Goal: Transaction & Acquisition: Subscribe to service/newsletter

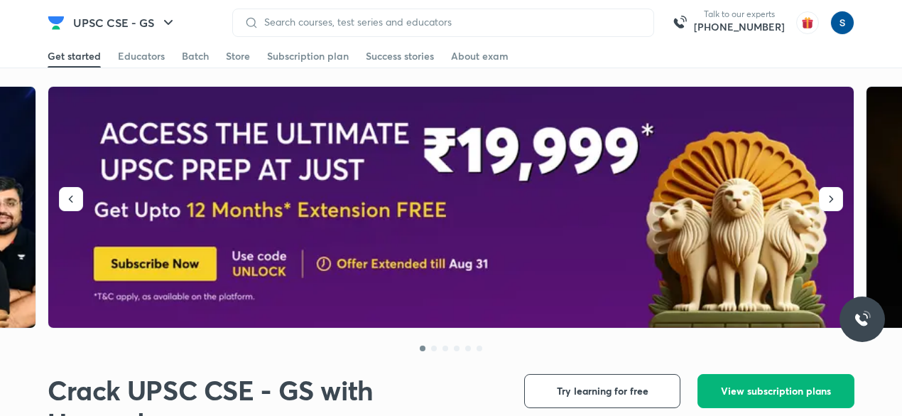
click at [745, 398] on button "View subscription plans" at bounding box center [776, 391] width 157 height 34
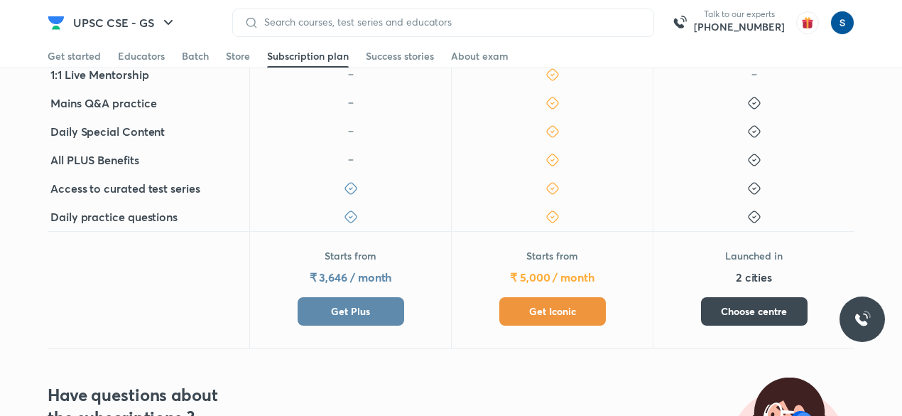
scroll to position [579, 0]
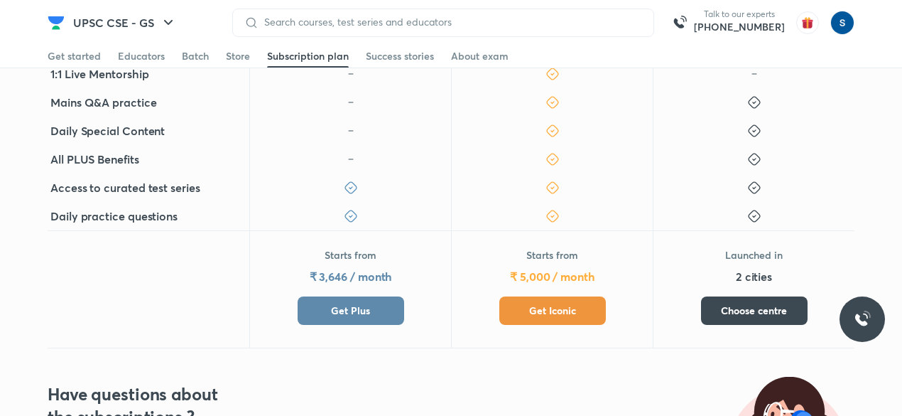
click at [379, 308] on button "Get Plus" at bounding box center [351, 310] width 107 height 28
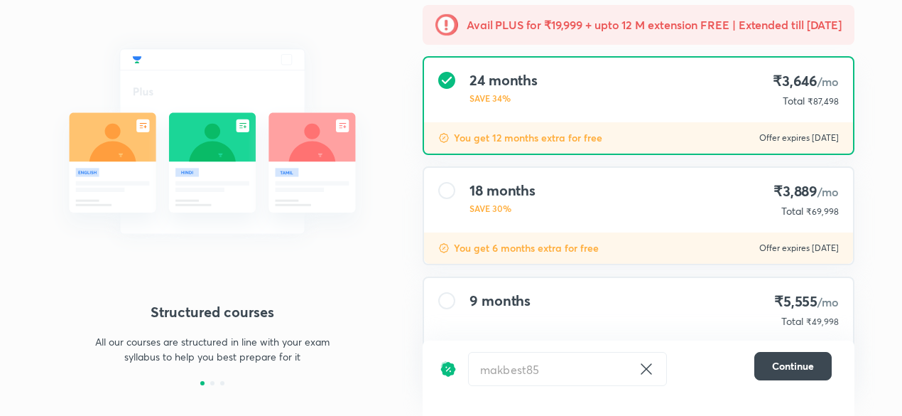
scroll to position [190, 0]
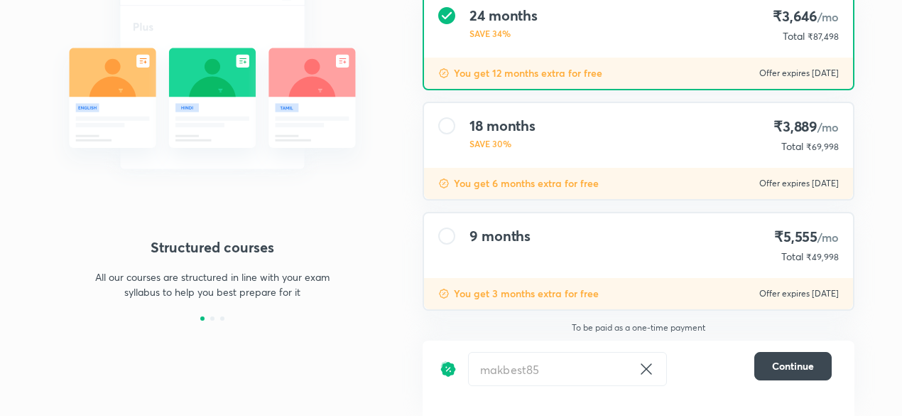
click at [610, 222] on div "9 months ₹5,555 /mo Total ₹49,998" at bounding box center [638, 245] width 429 height 65
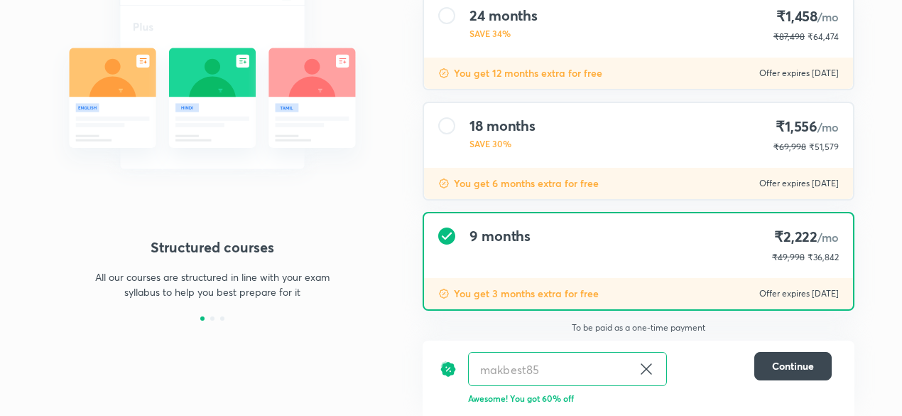
scroll to position [189, 0]
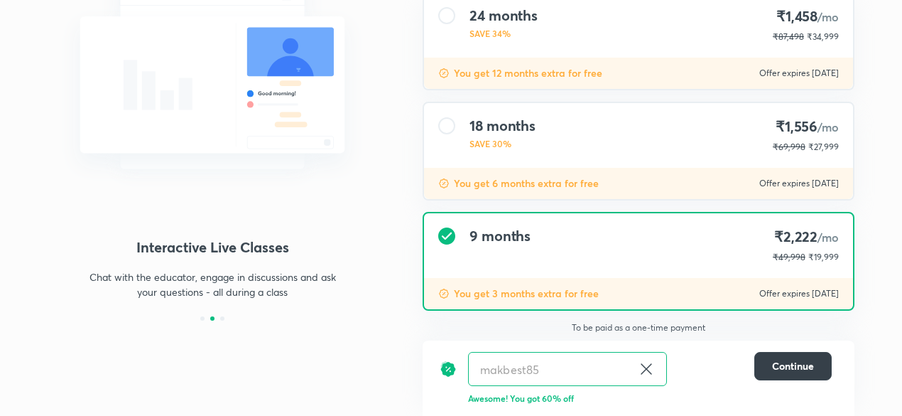
click at [779, 369] on span "Continue" at bounding box center [793, 366] width 42 height 14
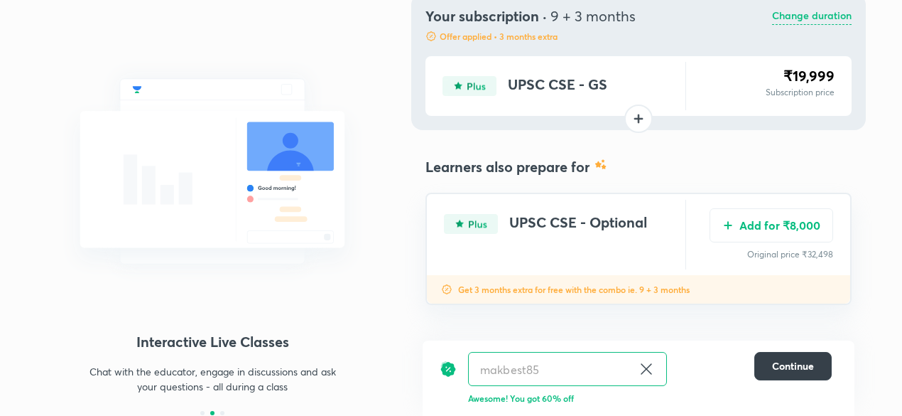
scroll to position [95, 0]
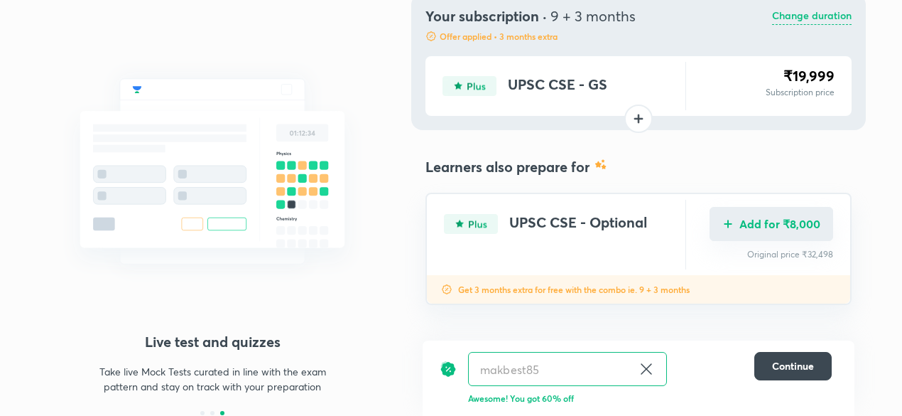
click at [738, 232] on button "Add for ₹8,000" at bounding box center [772, 224] width 124 height 34
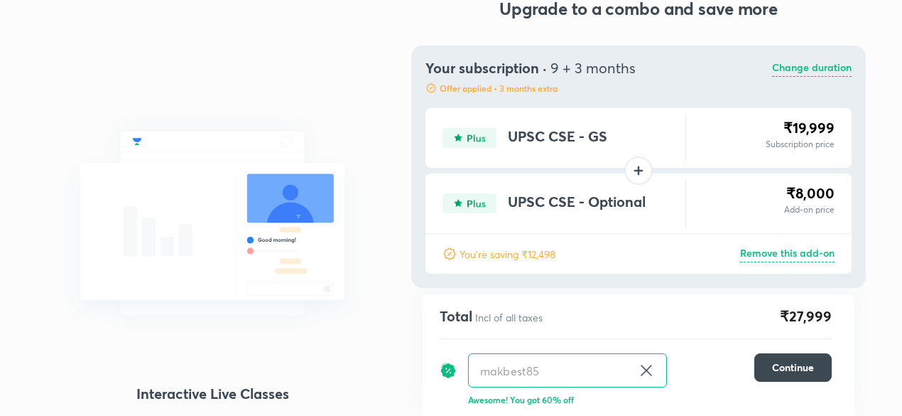
scroll to position [0, 0]
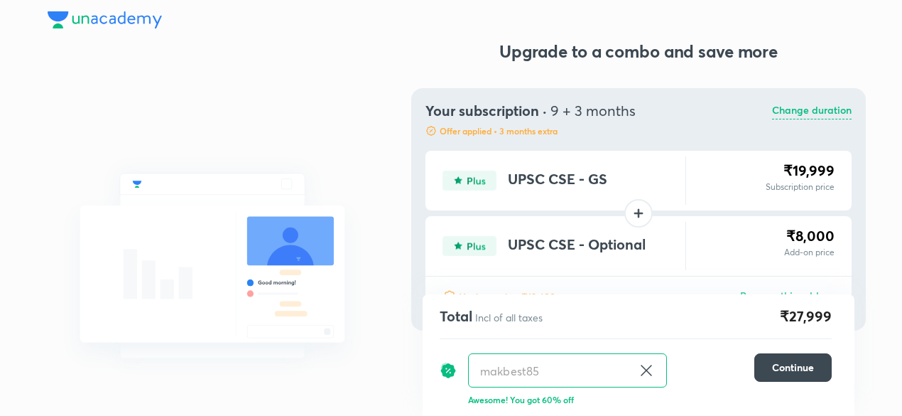
click at [97, 20] on img at bounding box center [105, 19] width 114 height 17
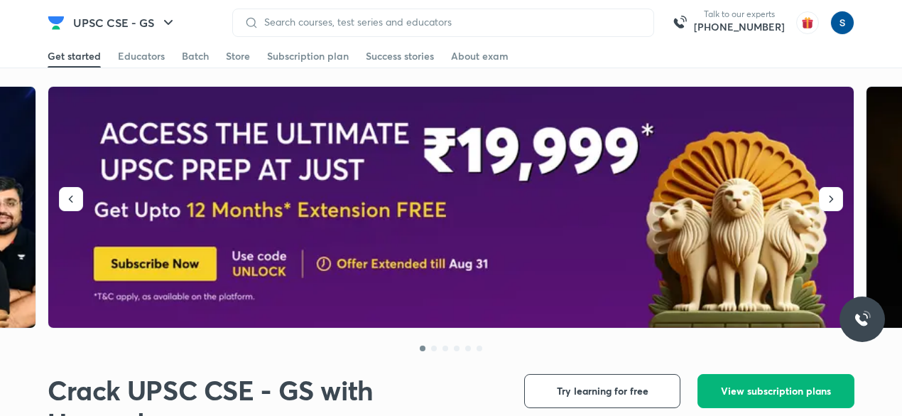
drag, startPoint x: 771, startPoint y: 398, endPoint x: 712, endPoint y: 313, distance: 103.7
click at [771, 398] on button "View subscription plans" at bounding box center [776, 391] width 157 height 34
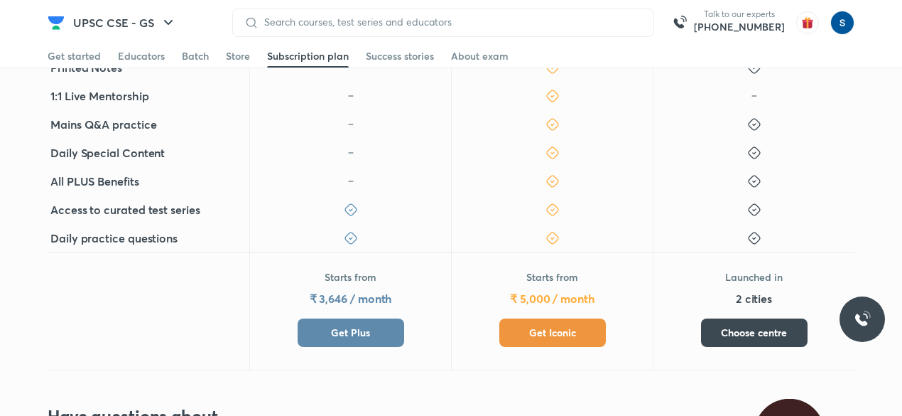
scroll to position [564, 0]
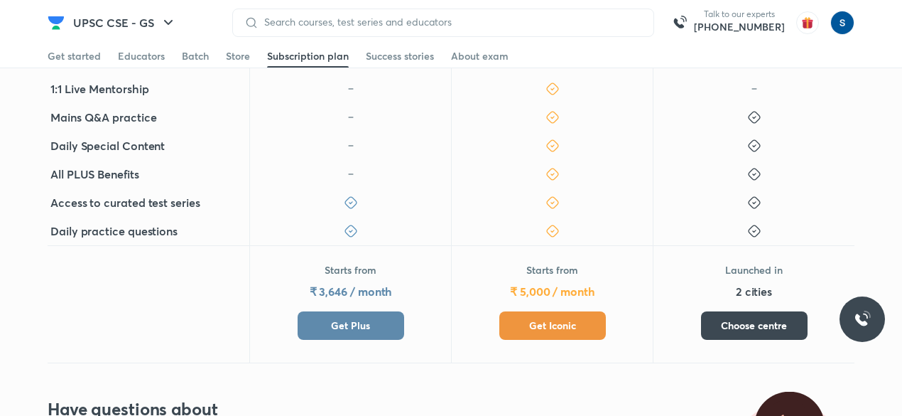
click at [568, 319] on span "Get Iconic" at bounding box center [552, 325] width 47 height 14
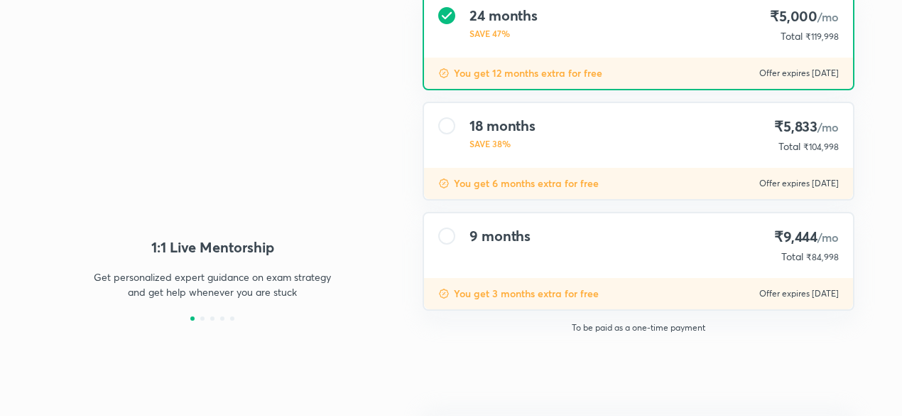
type input "makbest85"
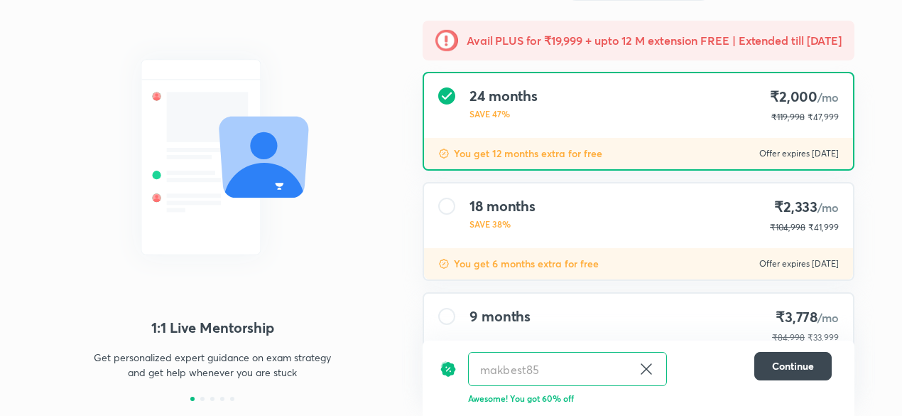
scroll to position [81, 0]
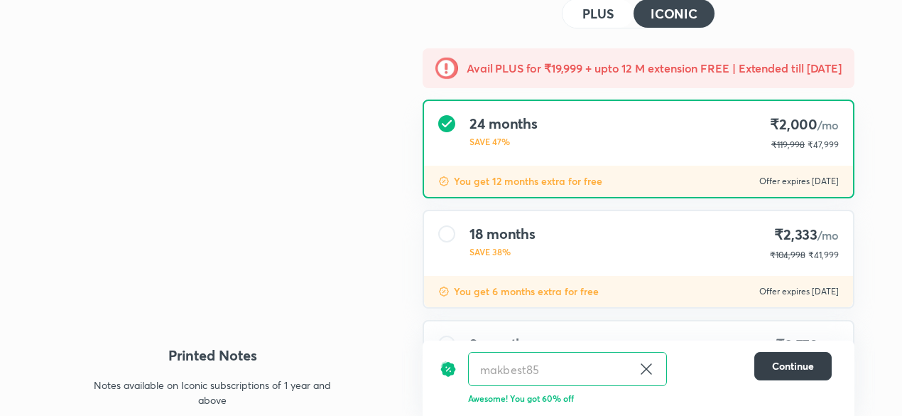
click at [780, 359] on span "Continue" at bounding box center [793, 366] width 42 height 14
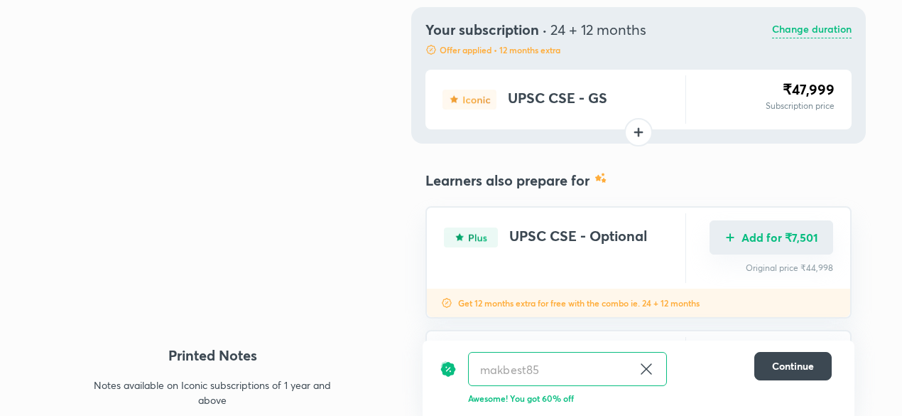
click at [738, 235] on button "Add for ₹7,501" at bounding box center [772, 237] width 124 height 34
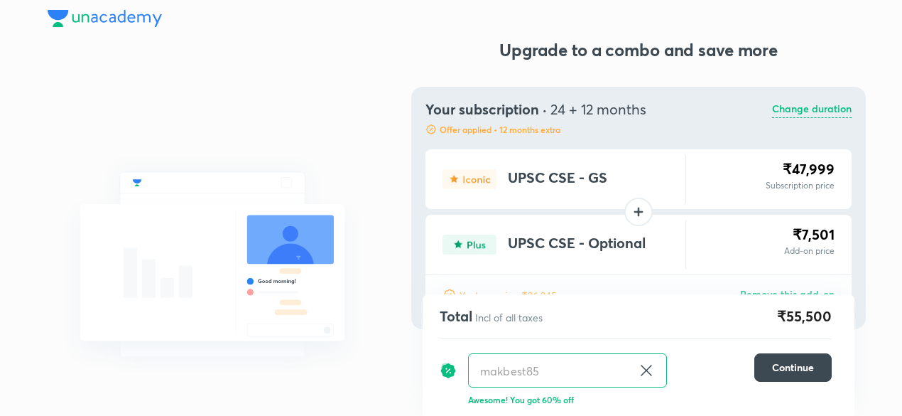
scroll to position [0, 0]
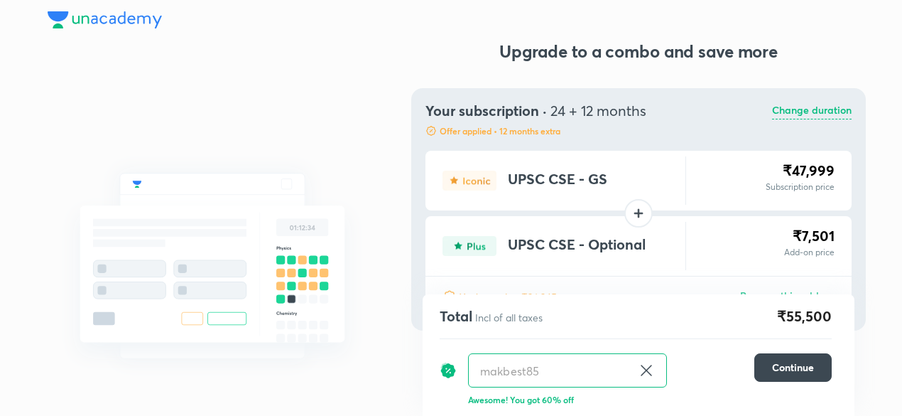
click at [131, 21] on img at bounding box center [105, 19] width 114 height 17
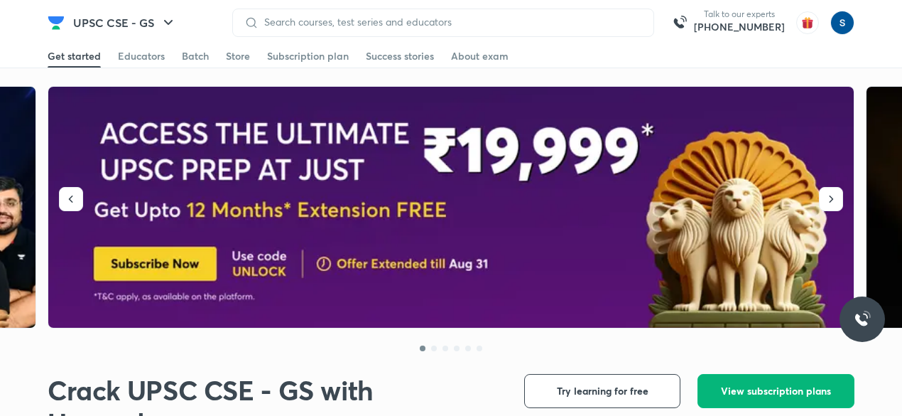
click at [803, 381] on button "View subscription plans" at bounding box center [776, 391] width 157 height 34
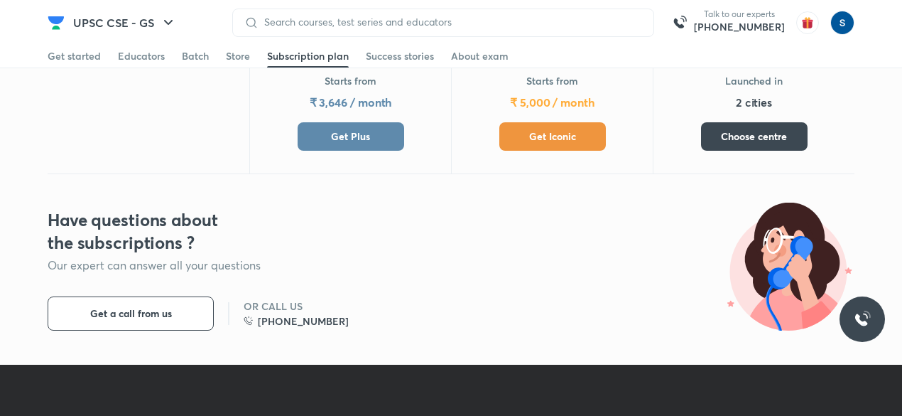
scroll to position [755, 0]
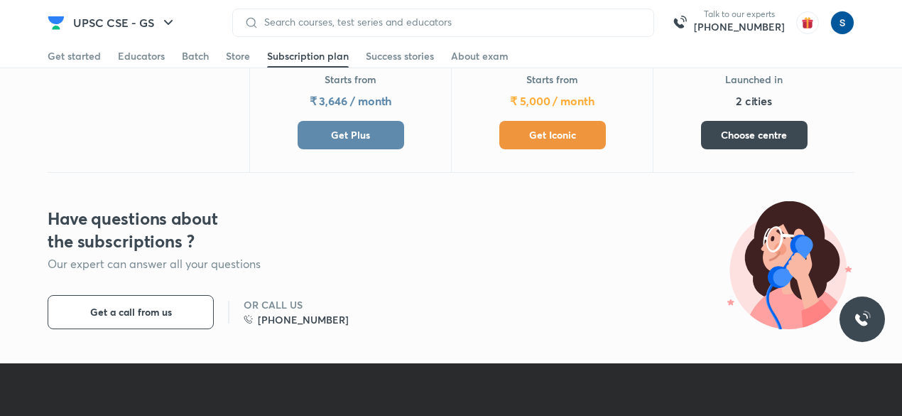
click at [525, 132] on button "Get Iconic" at bounding box center [553, 135] width 107 height 28
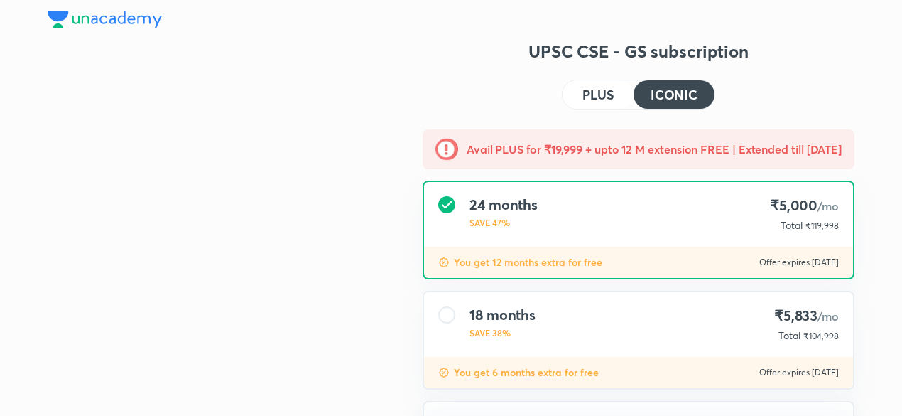
type input "makbest85"
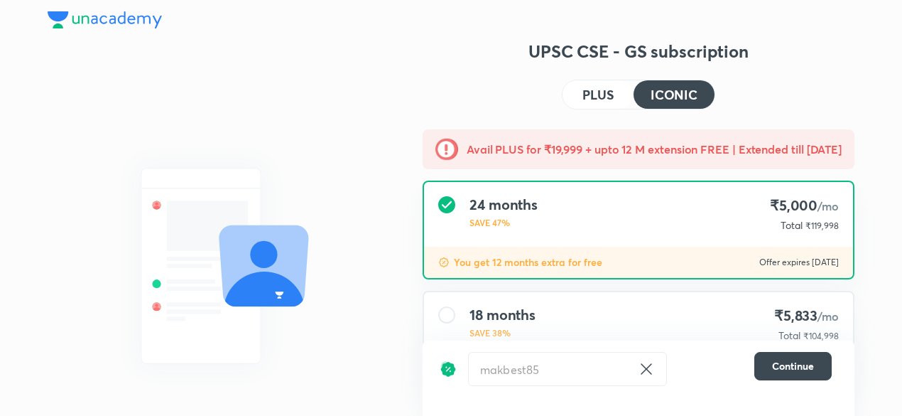
click at [759, 306] on div "18 months SAVE 38% ₹5,833 /mo Total ₹104,998" at bounding box center [638, 324] width 429 height 65
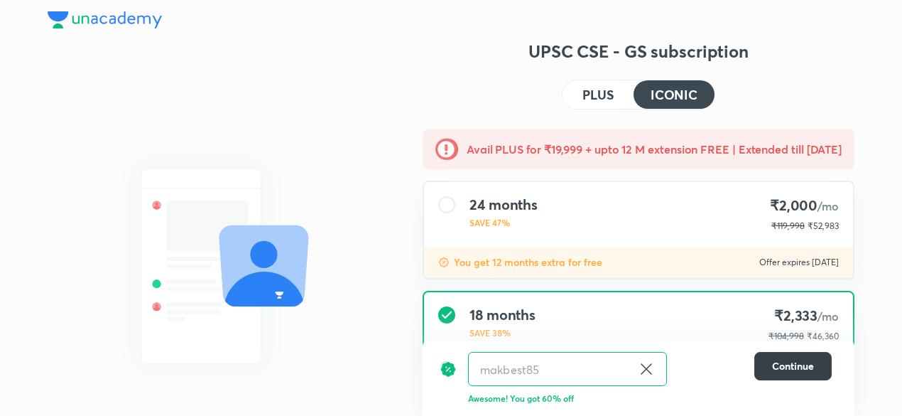
click at [793, 374] on button "Continue" at bounding box center [793, 366] width 77 height 28
click at [792, 372] on span "Continue" at bounding box center [793, 366] width 42 height 14
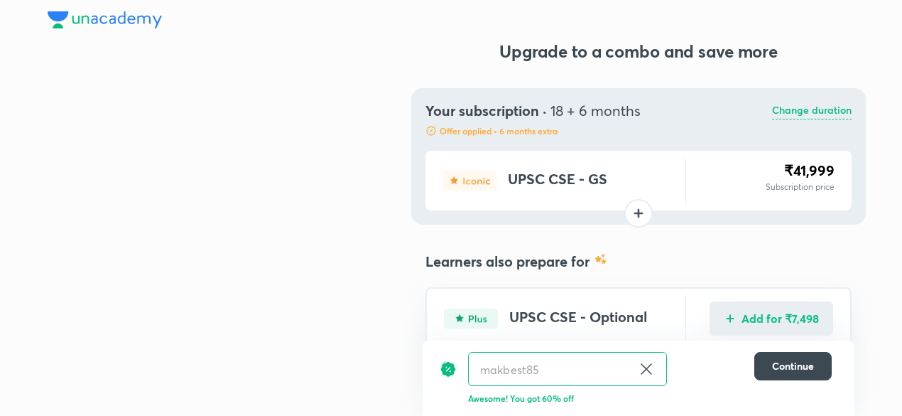
click at [789, 314] on button "Add for ₹7,498" at bounding box center [772, 318] width 124 height 34
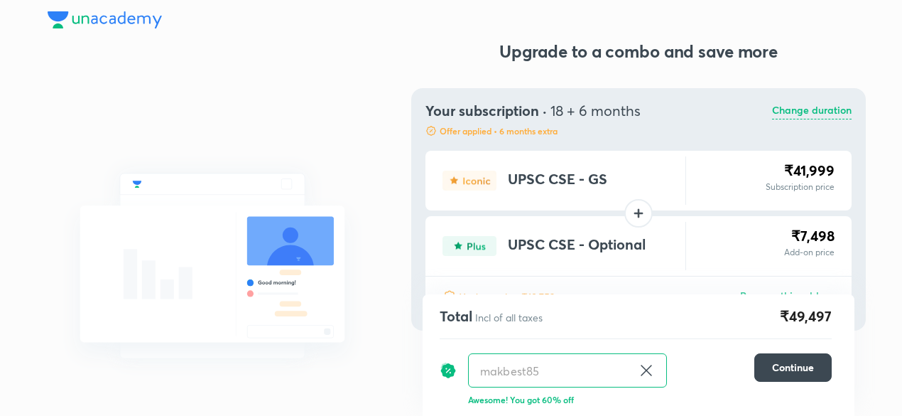
click at [112, 19] on img at bounding box center [105, 19] width 114 height 17
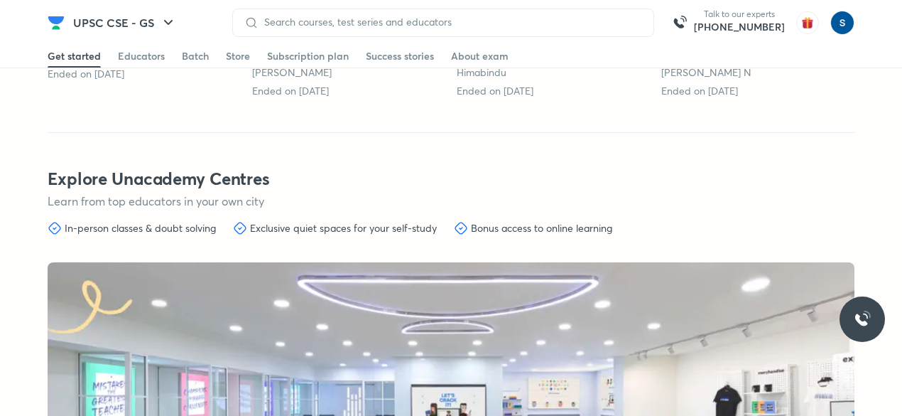
scroll to position [3817, 0]
click at [195, 56] on div "Batch" at bounding box center [195, 56] width 27 height 14
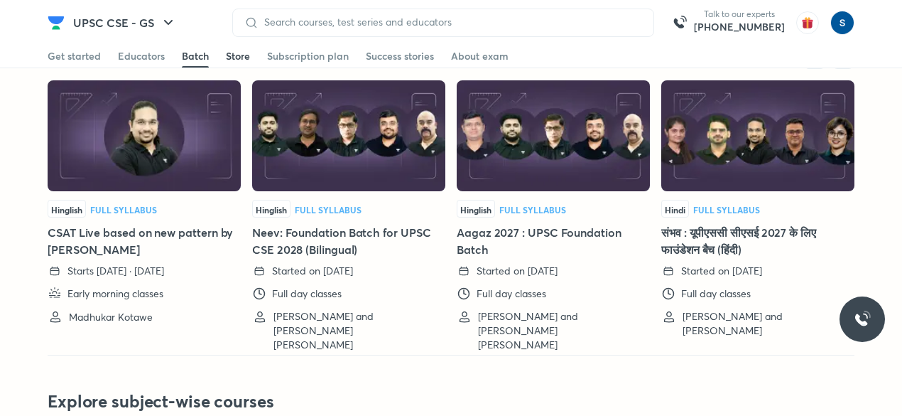
scroll to position [3126, 0]
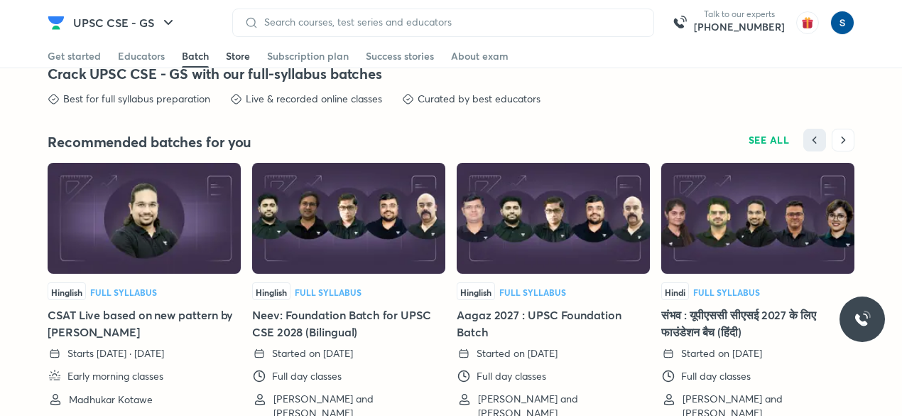
click at [230, 61] on div "Store" at bounding box center [238, 56] width 24 height 14
